Goal: Task Accomplishment & Management: Complete application form

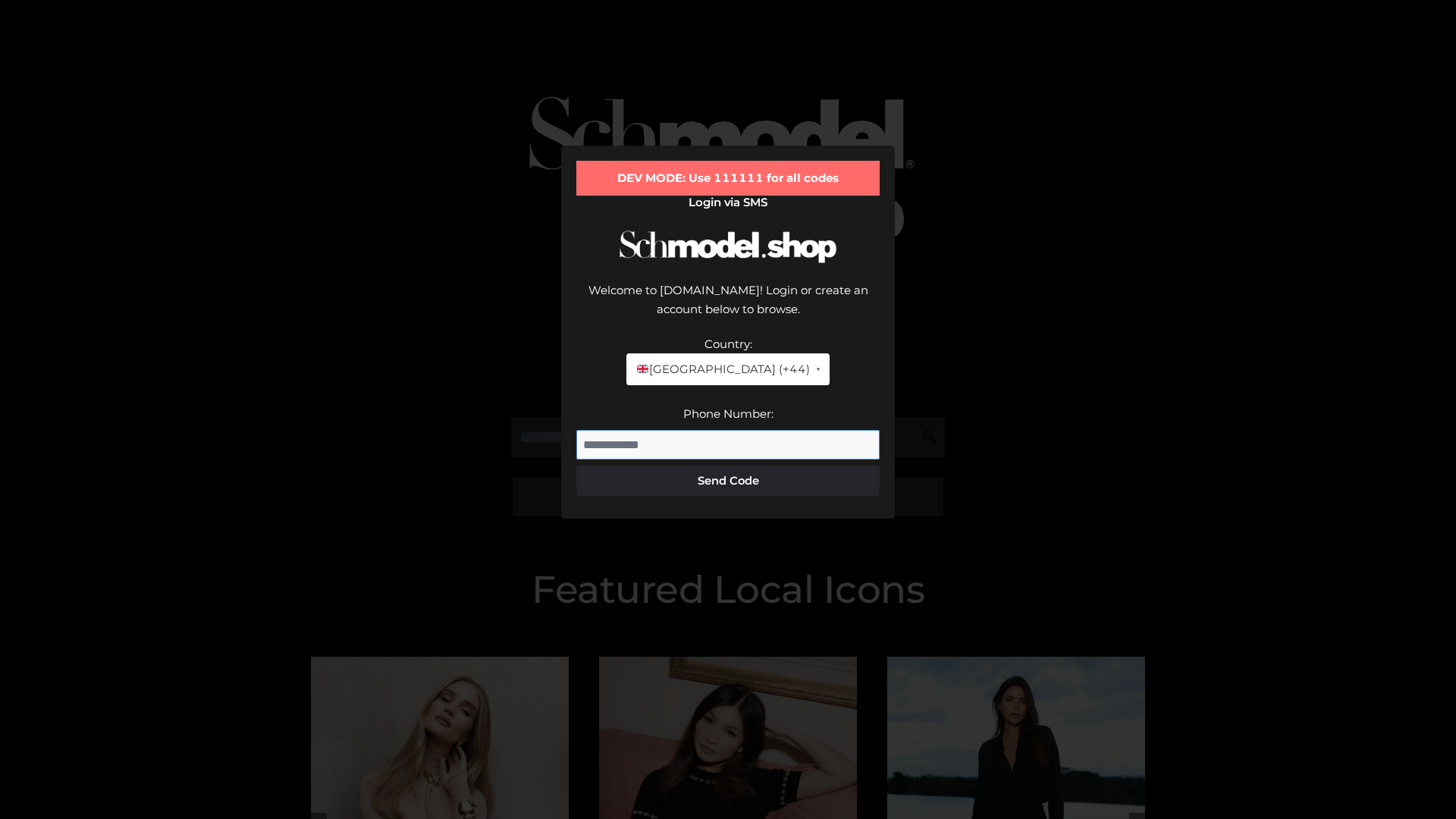
click at [728, 430] on input "Phone Number:" at bounding box center [727, 445] width 303 height 30
type input "**********"
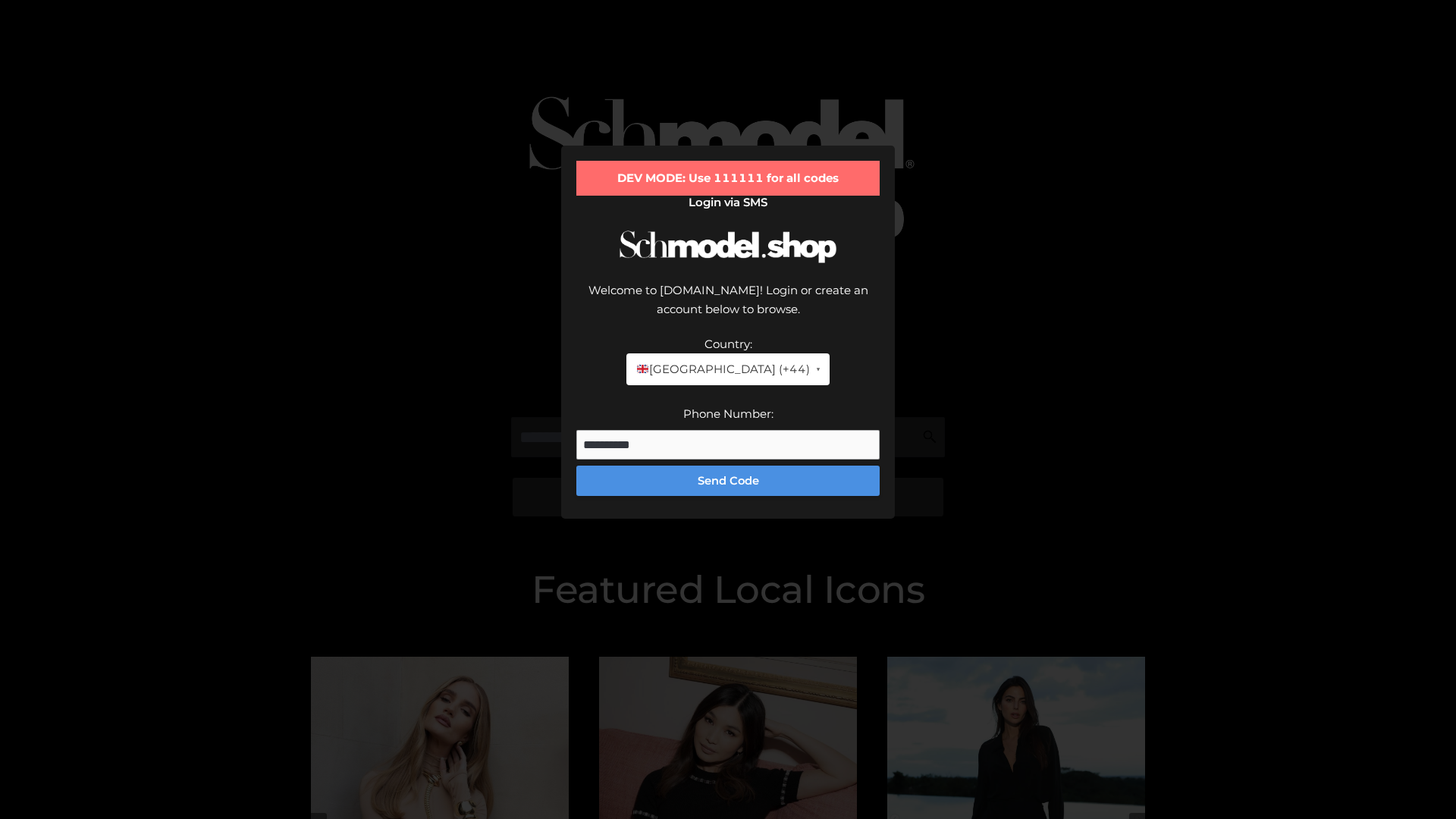
click at [728, 466] on button "Send Code" at bounding box center [727, 480] width 303 height 30
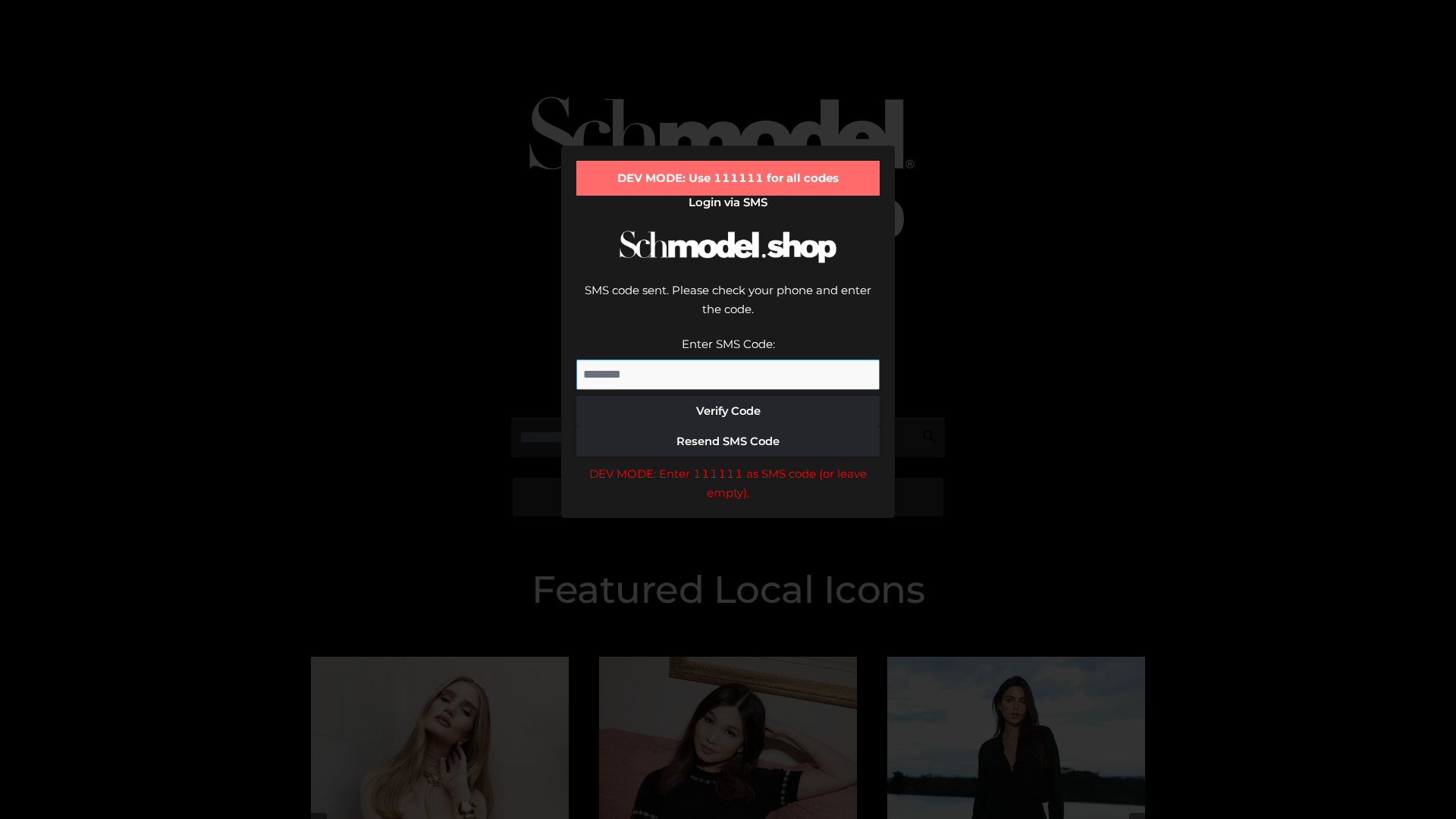
click at [728, 359] on input "Enter SMS Code:" at bounding box center [727, 374] width 303 height 30
type input "******"
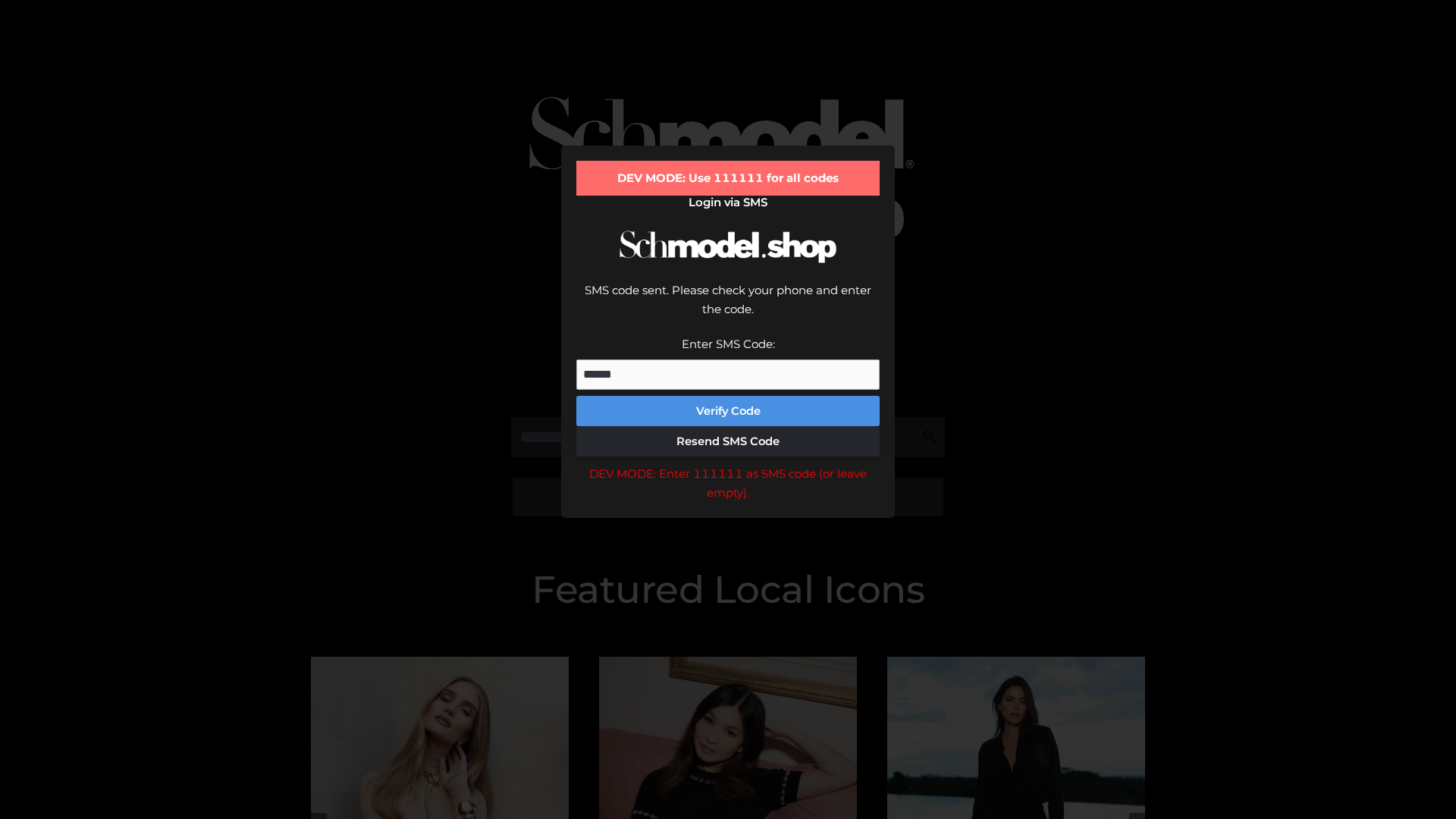
click at [728, 396] on button "Verify Code" at bounding box center [727, 410] width 303 height 30
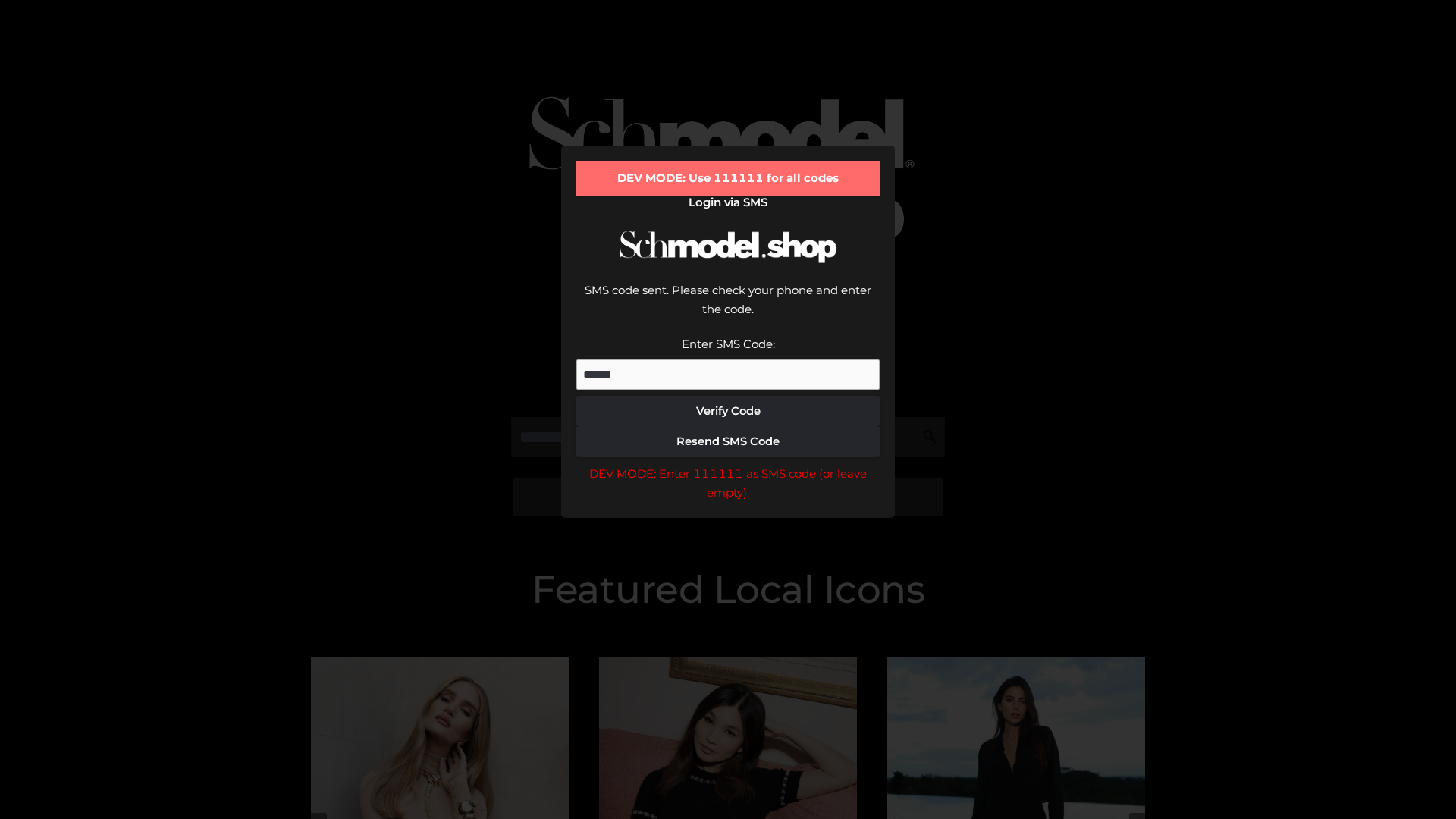
click at [728, 464] on div "DEV MODE: Enter 111111 as SMS code (or leave empty)." at bounding box center [727, 483] width 303 height 39
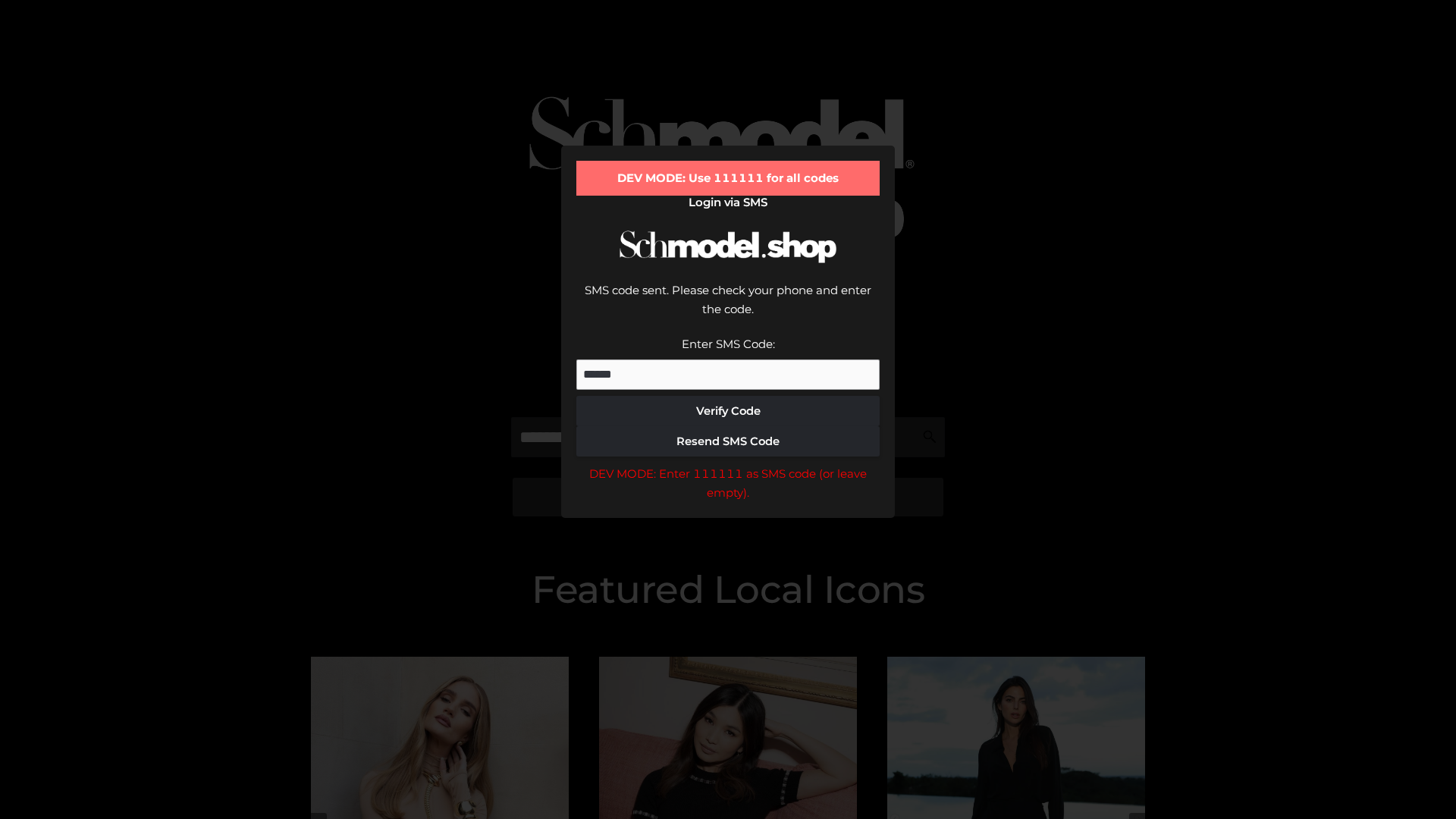
click at [728, 464] on div "DEV MODE: Enter 111111 as SMS code (or leave empty)." at bounding box center [727, 483] width 303 height 39
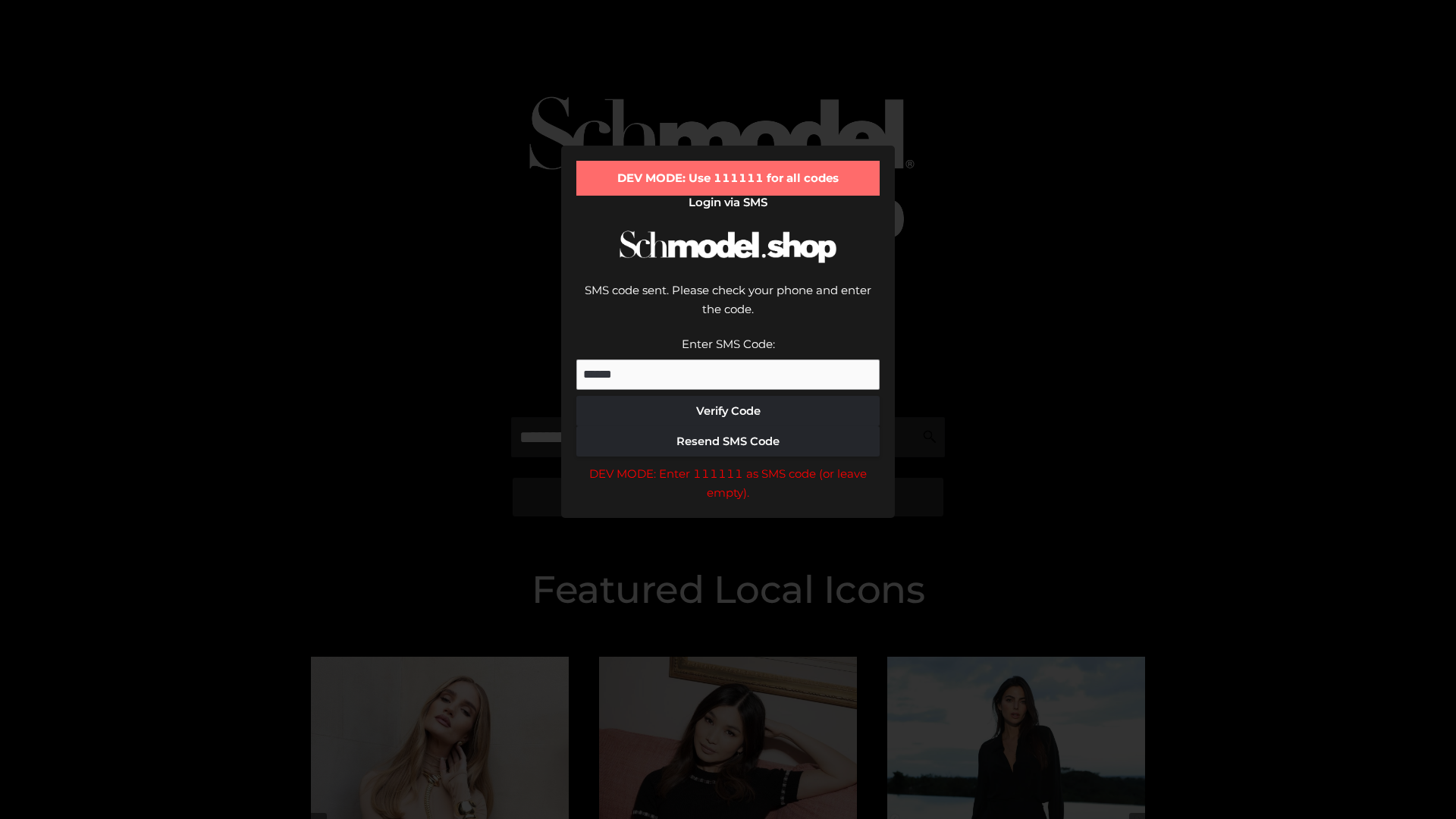
click at [728, 464] on div "DEV MODE: Enter 111111 as SMS code (or leave empty)." at bounding box center [727, 483] width 303 height 39
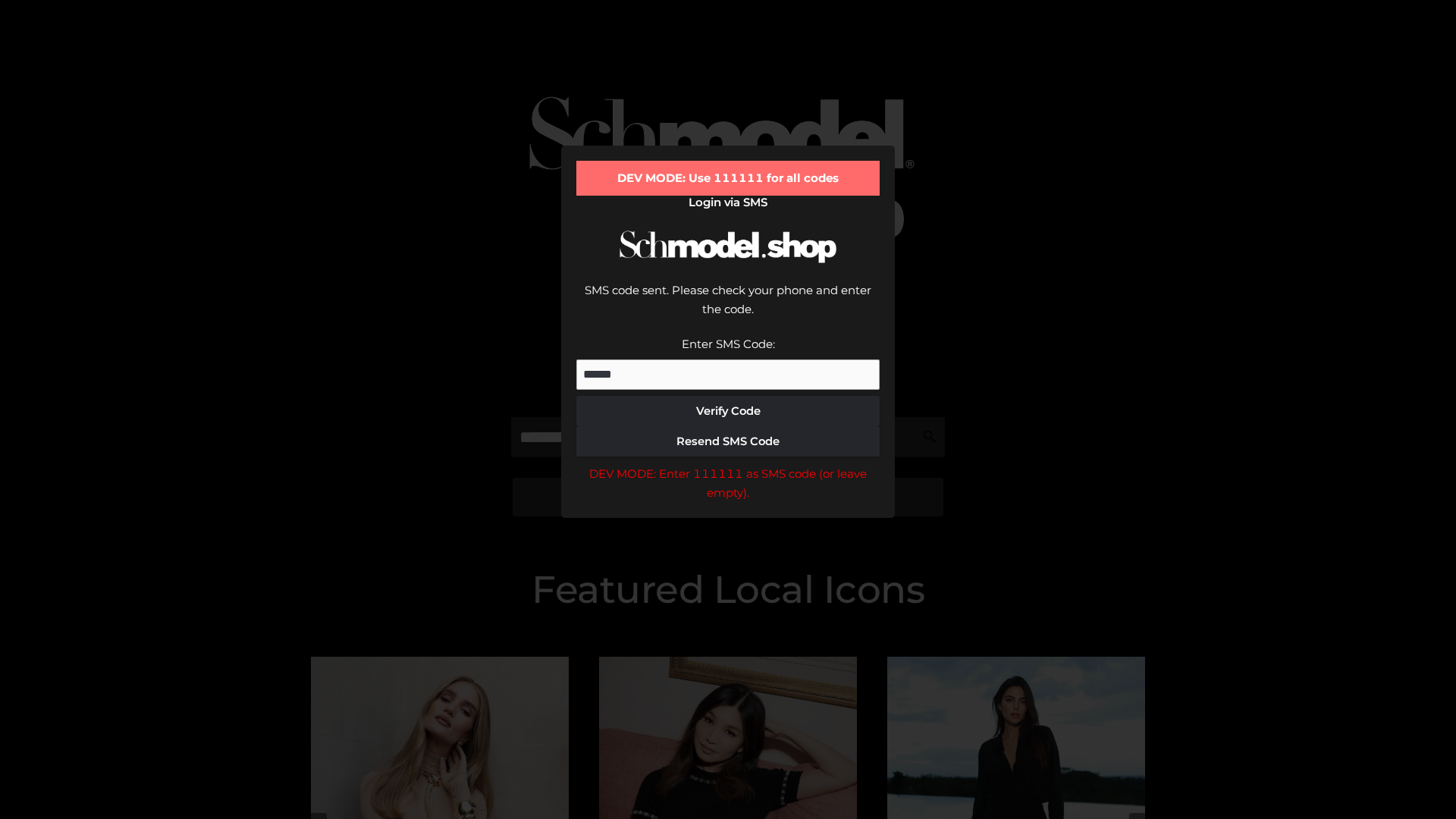
click at [728, 464] on div "DEV MODE: Enter 111111 as SMS code (or leave empty)." at bounding box center [727, 483] width 303 height 39
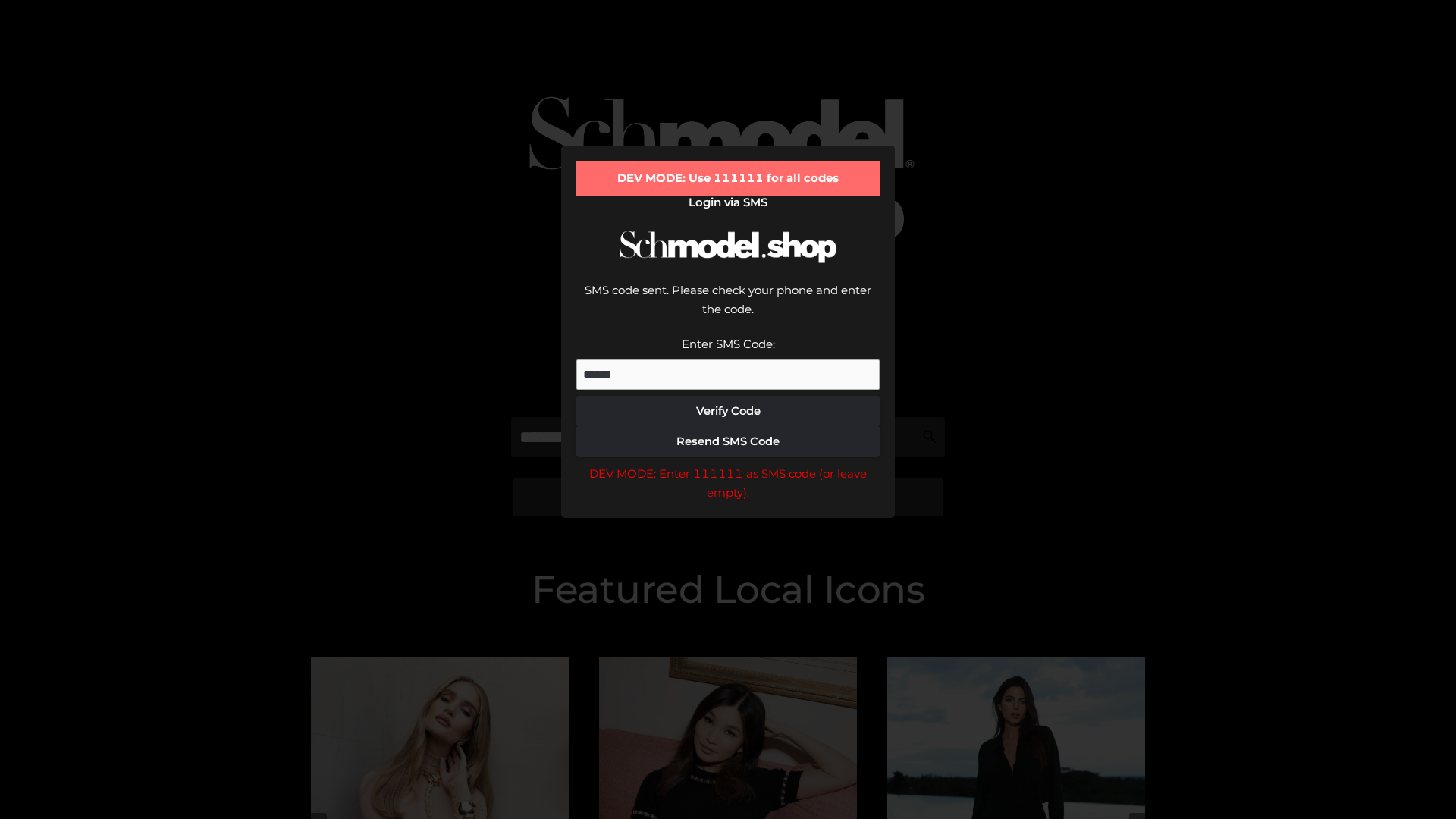
click at [728, 464] on div "DEV MODE: Enter 111111 as SMS code (or leave empty)." at bounding box center [727, 483] width 303 height 39
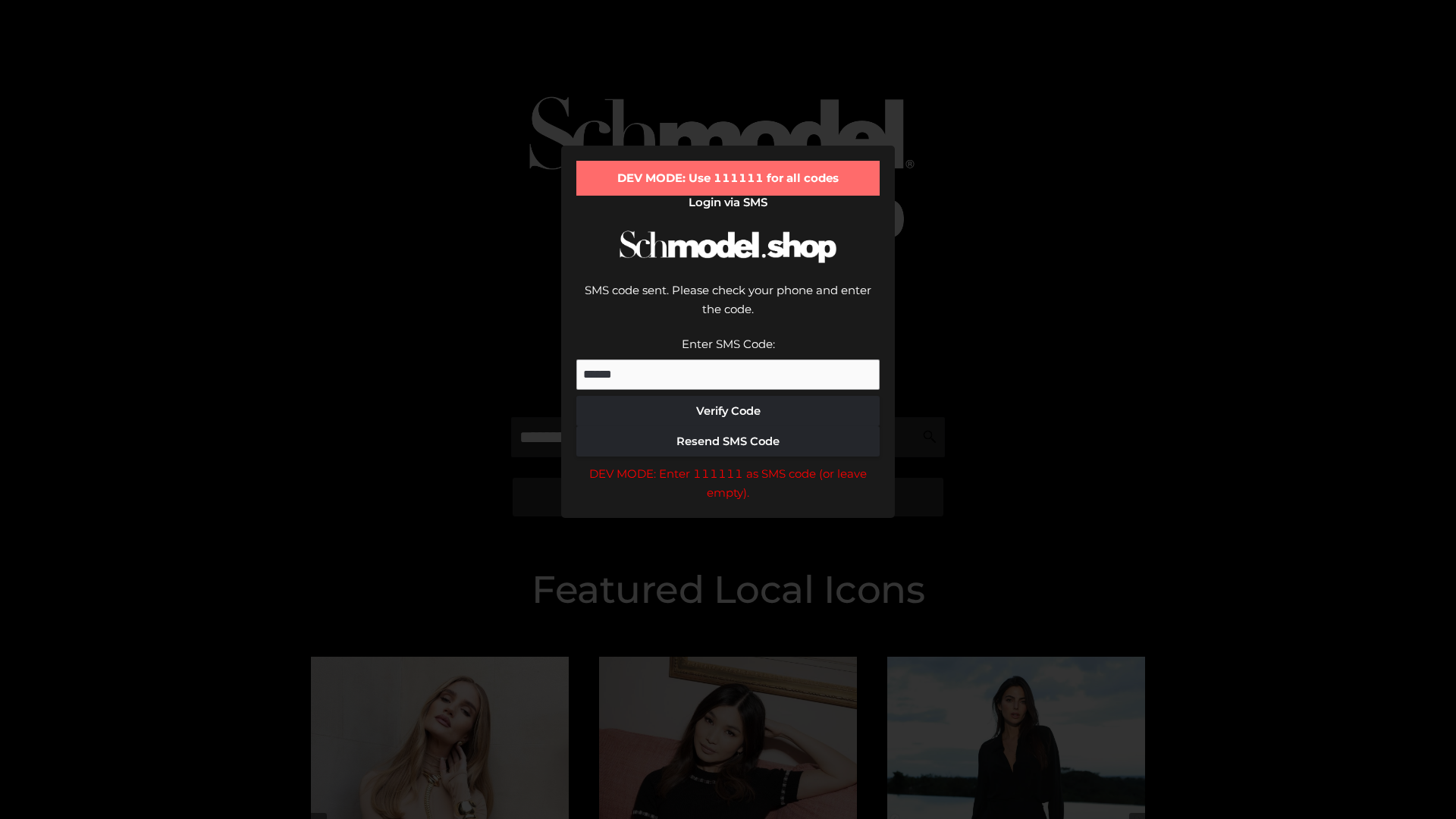
click at [728, 464] on div "DEV MODE: Enter 111111 as SMS code (or leave empty)." at bounding box center [727, 483] width 303 height 39
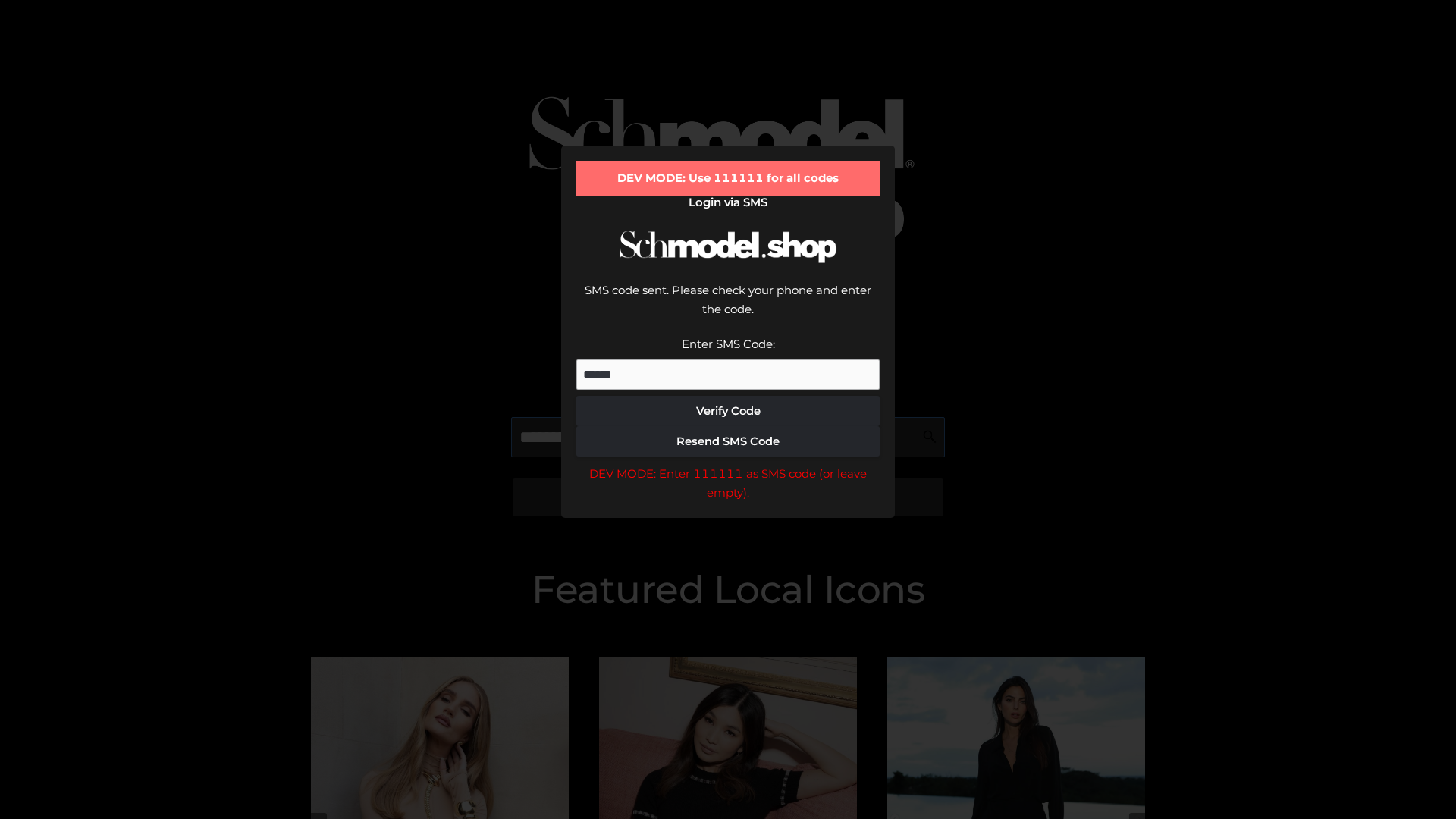
scroll to position [0, 78]
click at [728, 464] on div "DEV MODE: Enter 111111 as SMS code (or leave empty)." at bounding box center [727, 483] width 303 height 39
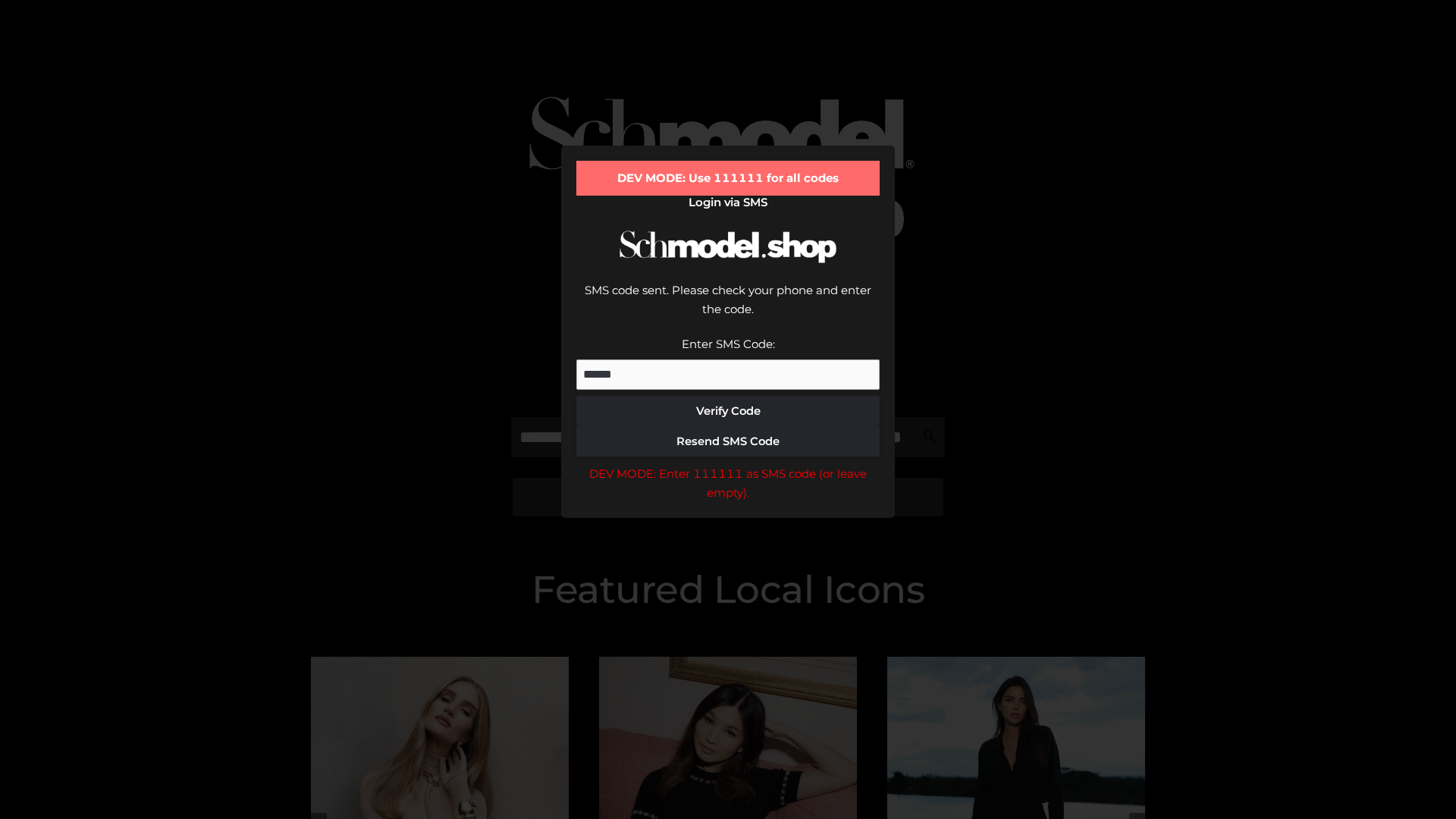
click at [728, 464] on div "DEV MODE: Enter 111111 as SMS code (or leave empty)." at bounding box center [727, 483] width 303 height 39
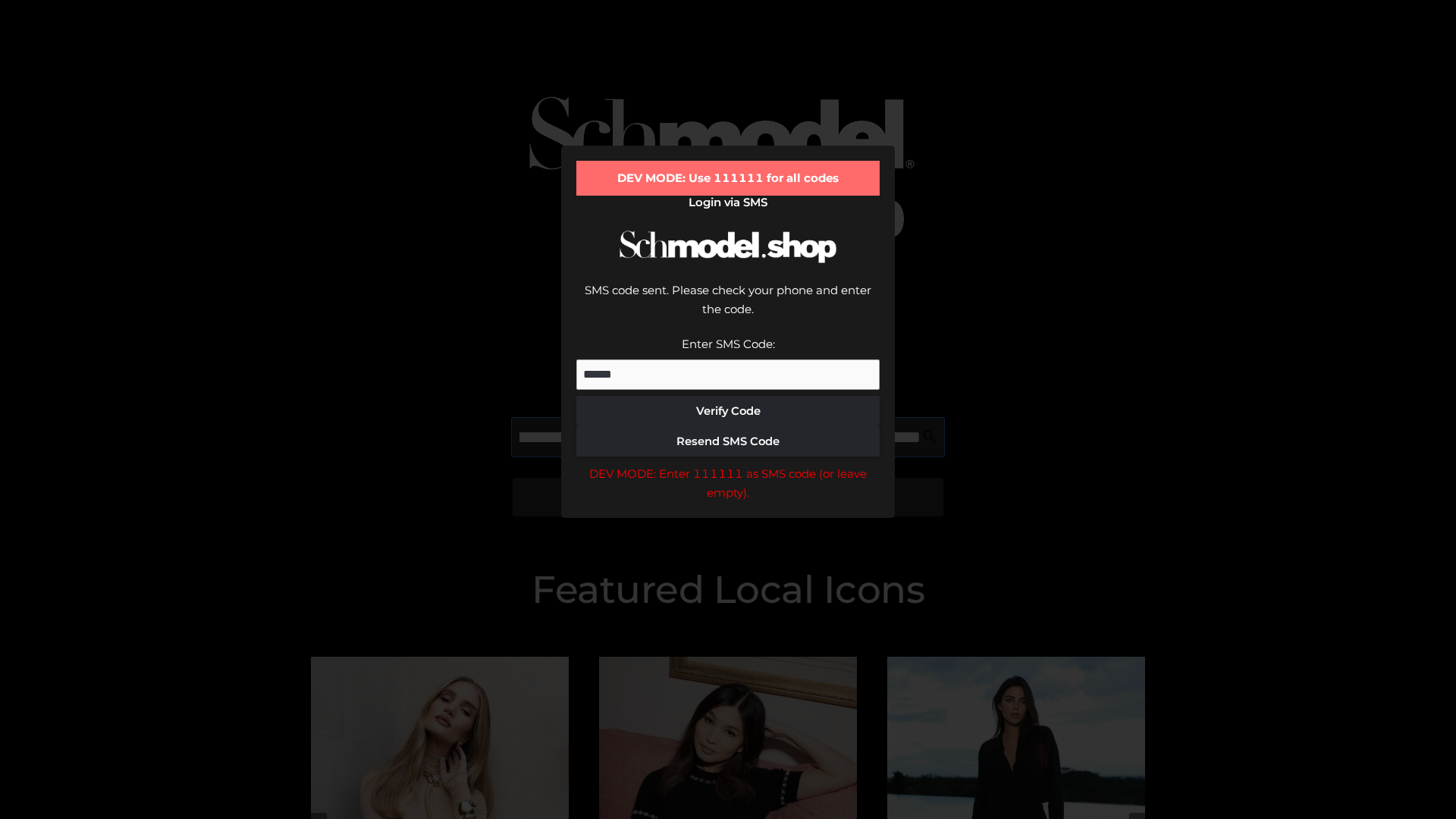
scroll to position [0, 165]
click at [728, 464] on div "DEV MODE: Enter 111111 as SMS code (or leave empty)." at bounding box center [727, 483] width 303 height 39
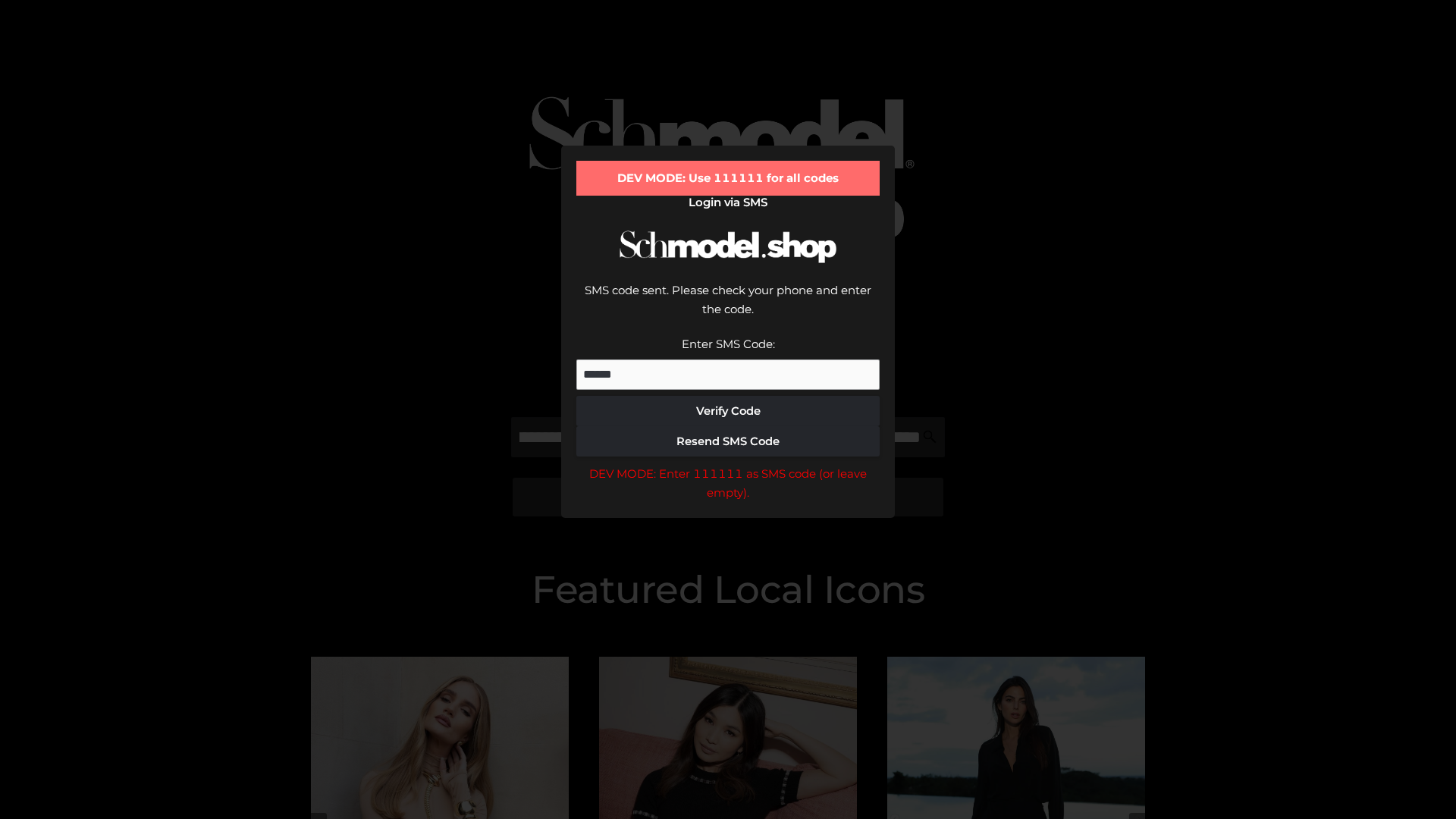
click at [728, 464] on div "DEV MODE: Enter 111111 as SMS code (or leave empty)." at bounding box center [727, 483] width 303 height 39
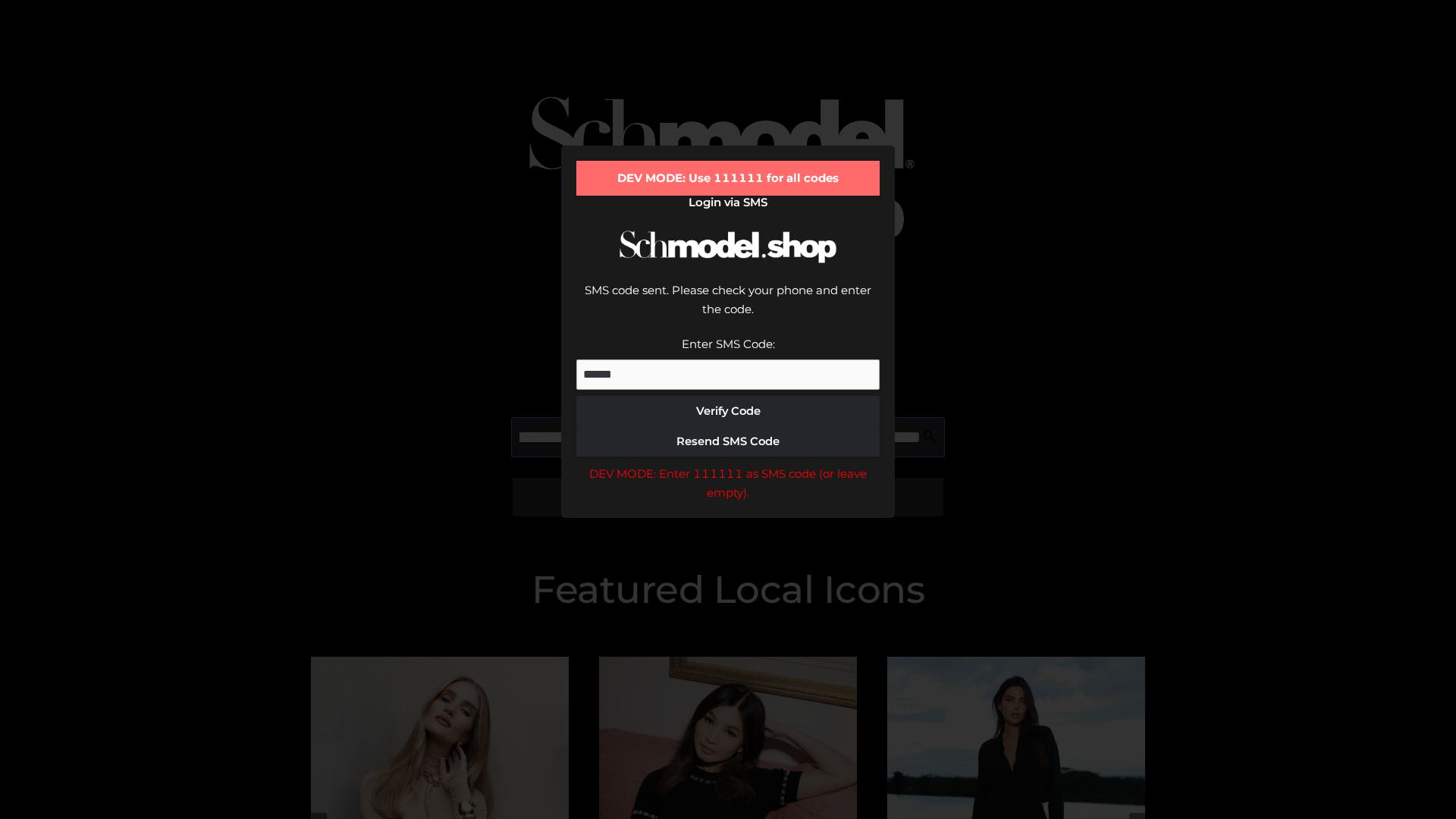
scroll to position [0, 257]
click at [728, 464] on div "DEV MODE: Enter 111111 as SMS code (or leave empty)." at bounding box center [727, 483] width 303 height 39
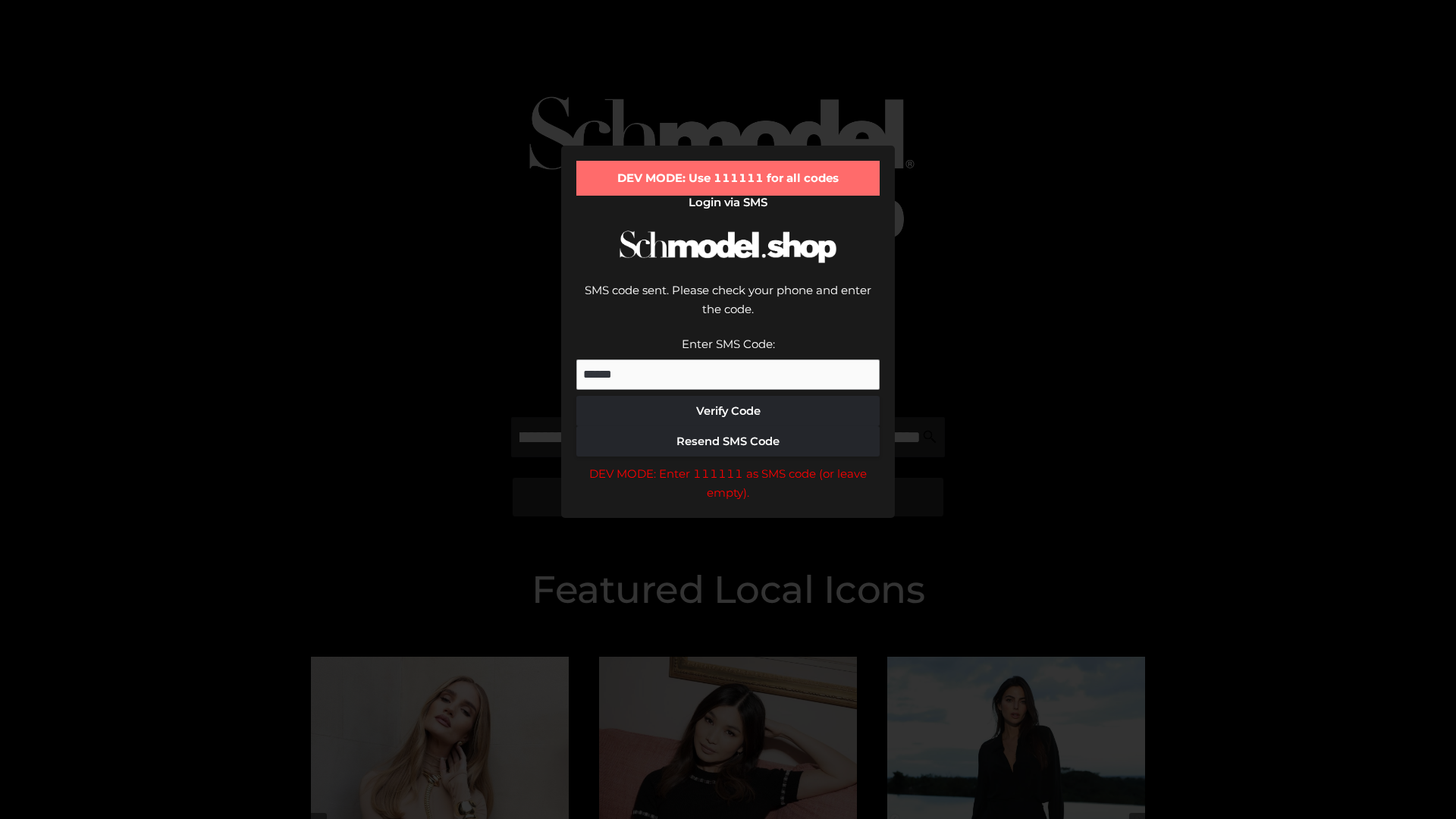
click at [728, 464] on div "DEV MODE: Enter 111111 as SMS code (or leave empty)." at bounding box center [727, 483] width 303 height 39
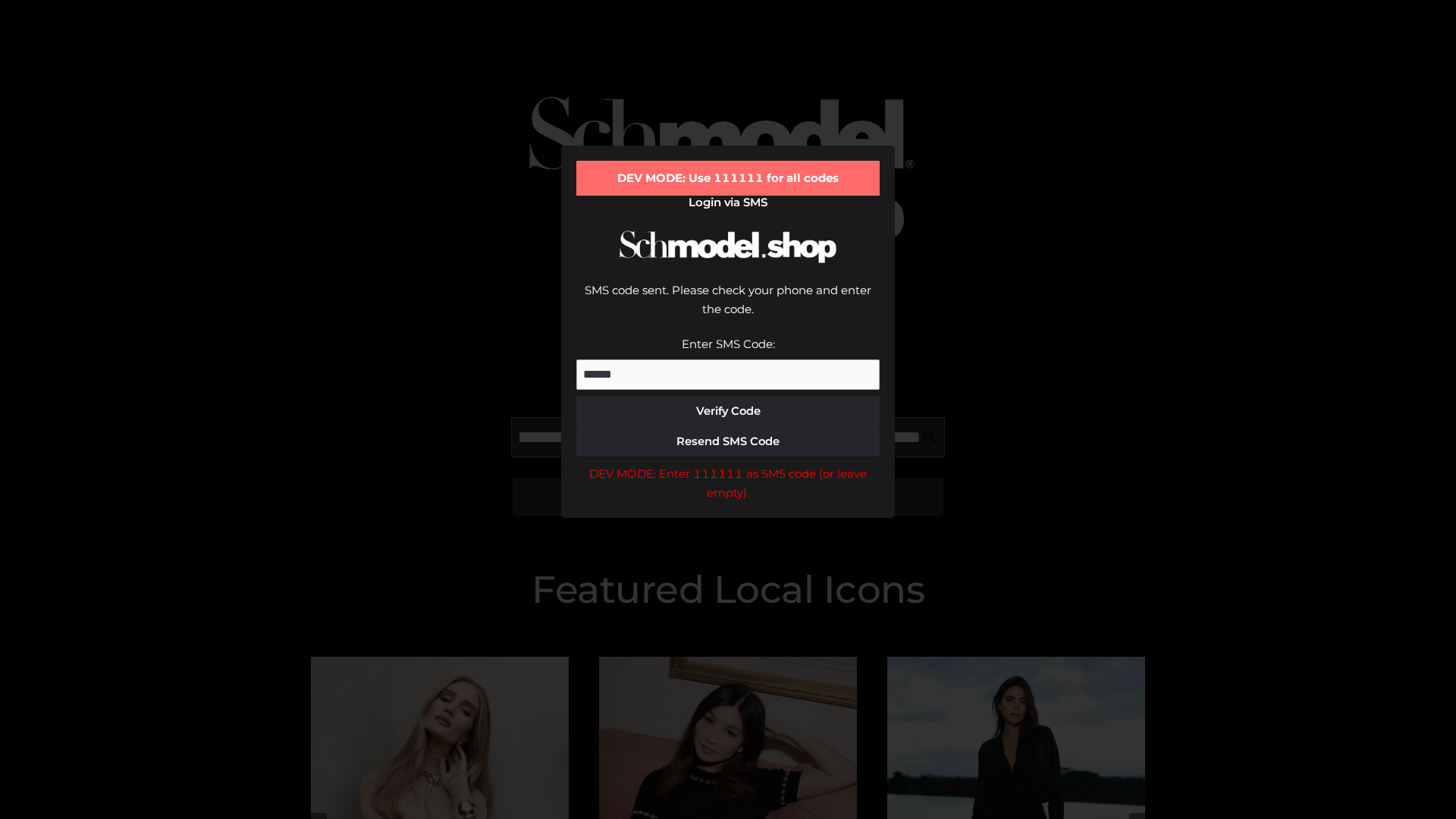
scroll to position [0, 352]
click at [728, 464] on div "DEV MODE: Enter 111111 as SMS code (or leave empty)." at bounding box center [727, 483] width 303 height 39
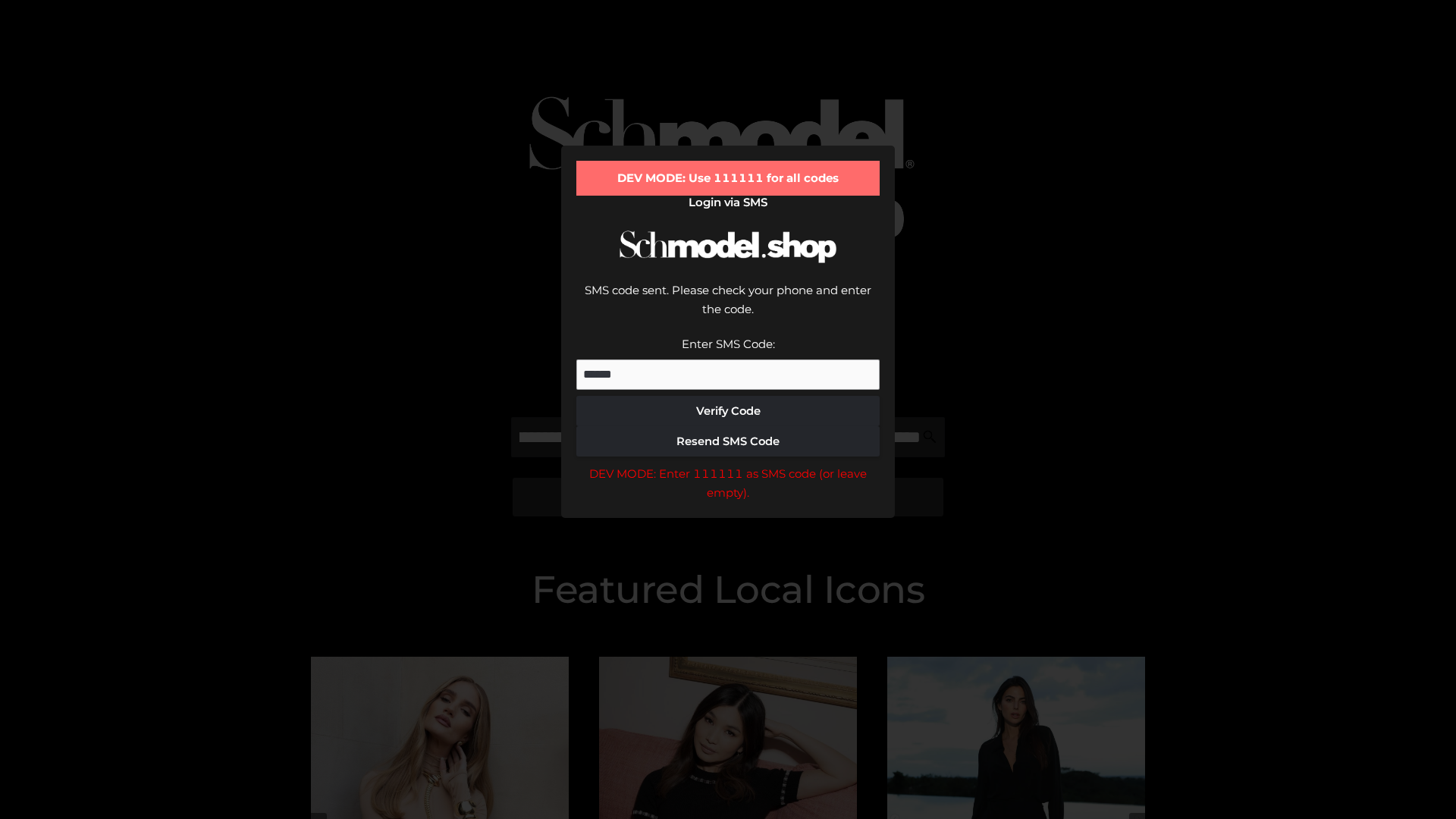
click at [728, 464] on div "DEV MODE: Enter 111111 as SMS code (or leave empty)." at bounding box center [727, 483] width 303 height 39
type input "**********"
